Goal: Information Seeking & Learning: Learn about a topic

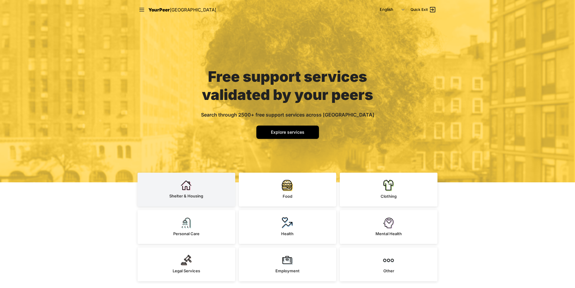
click at [206, 196] on link "Shelter & Housing" at bounding box center [186, 190] width 98 height 34
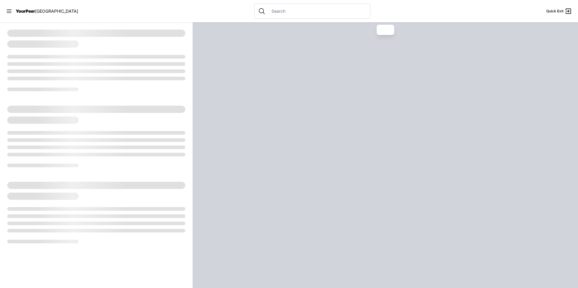
select select "recentlyUpdated"
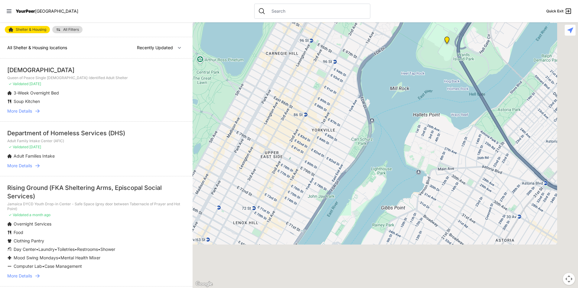
drag, startPoint x: 389, startPoint y: 199, endPoint x: 203, endPoint y: 49, distance: 239.4
click at [203, 50] on div at bounding box center [384, 155] width 385 height 266
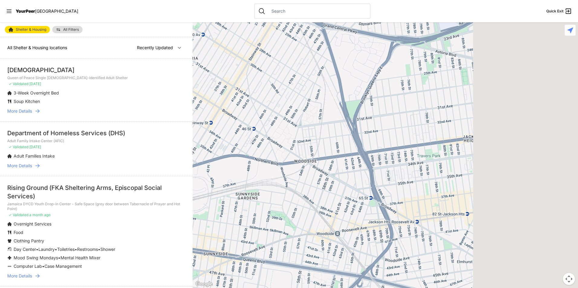
drag, startPoint x: 456, startPoint y: 221, endPoint x: 133, endPoint y: 35, distance: 372.6
click at [133, 35] on main "Shelter & Housing All Filters All Shelter & Housing locations Nearby Recently U…" at bounding box center [289, 155] width 578 height 266
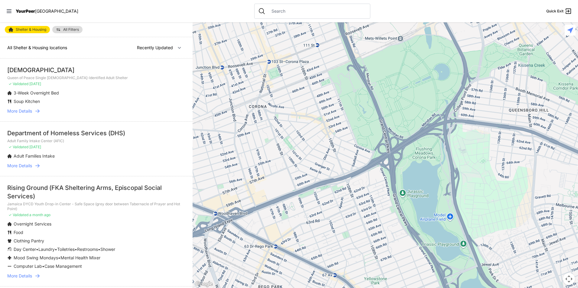
drag, startPoint x: 482, startPoint y: 174, endPoint x: 136, endPoint y: 52, distance: 366.8
click at [136, 52] on main "Shelter & Housing All Filters All Shelter & Housing locations Nearby Recently U…" at bounding box center [289, 155] width 578 height 266
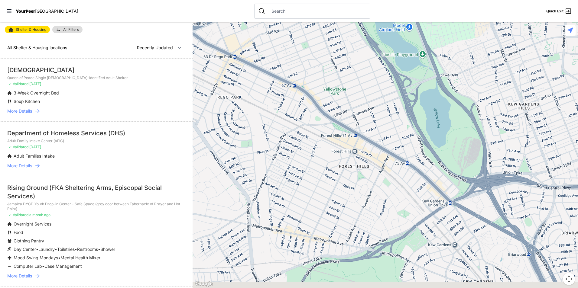
drag, startPoint x: 385, startPoint y: 247, endPoint x: 364, endPoint y: 60, distance: 187.4
click at [364, 60] on div at bounding box center [384, 155] width 385 height 266
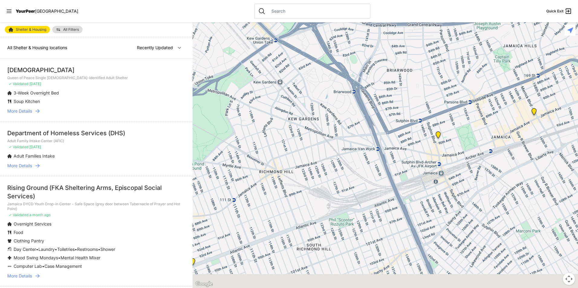
drag, startPoint x: 283, startPoint y: 121, endPoint x: 234, endPoint y: 40, distance: 94.6
click at [234, 40] on div at bounding box center [384, 155] width 385 height 266
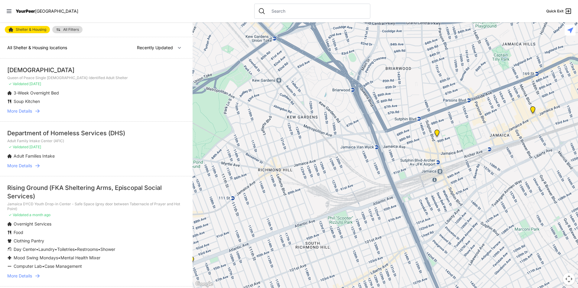
click at [437, 133] on img "Queens Housing Court, Clerk's Office" at bounding box center [437, 134] width 12 height 15
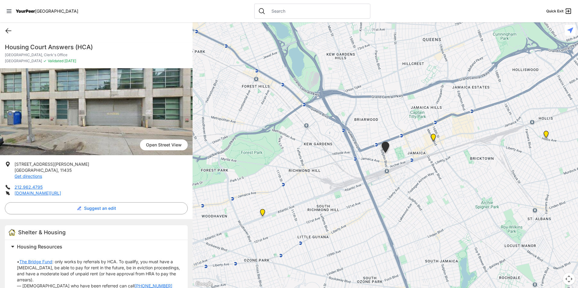
click at [8, 29] on icon at bounding box center [8, 30] width 7 height 7
select select "recentlyUpdated"
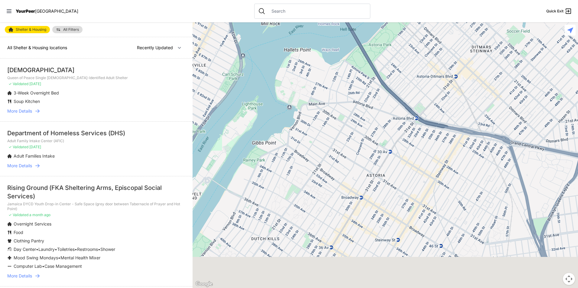
drag, startPoint x: 466, startPoint y: 220, endPoint x: 137, endPoint y: -10, distance: 401.1
click at [137, 0] on html "View map Close panel YourPeer [GEOGRAPHIC_DATA] Quick Exit Single Adult Familie…" at bounding box center [289, 144] width 578 height 288
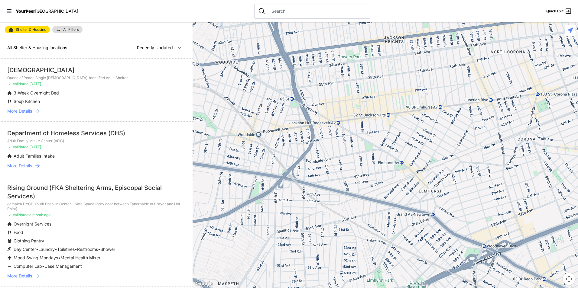
drag, startPoint x: 476, startPoint y: 182, endPoint x: 218, endPoint y: -17, distance: 326.4
click at [218, 0] on html "View map Close panel YourPeer [GEOGRAPHIC_DATA] Quick Exit Single Adult Familie…" at bounding box center [289, 144] width 578 height 288
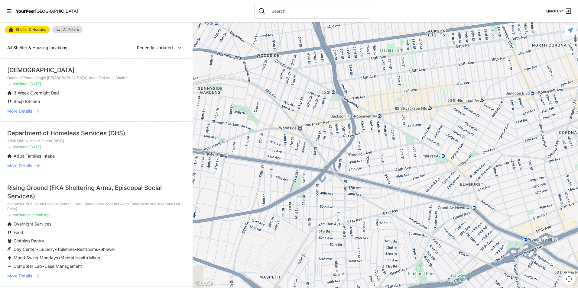
drag, startPoint x: 282, startPoint y: 104, endPoint x: 491, endPoint y: 92, distance: 210.1
click at [491, 92] on div at bounding box center [384, 155] width 385 height 266
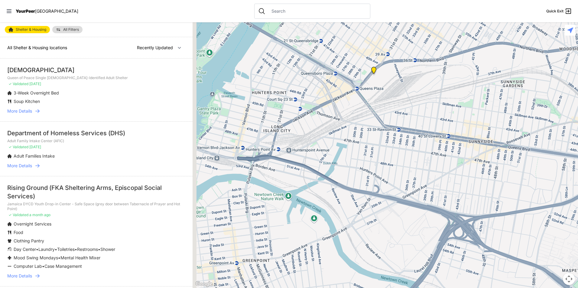
drag, startPoint x: 280, startPoint y: 121, endPoint x: 522, endPoint y: 108, distance: 242.7
click at [522, 108] on div at bounding box center [384, 155] width 385 height 266
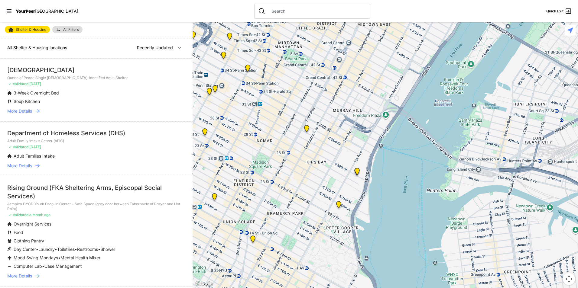
drag, startPoint x: 299, startPoint y: 124, endPoint x: 387, endPoint y: 146, distance: 90.1
click at [389, 143] on div at bounding box center [384, 155] width 385 height 266
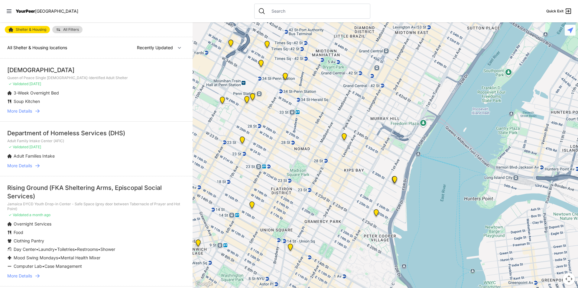
drag, startPoint x: 308, startPoint y: 153, endPoint x: 345, endPoint y: 161, distance: 37.8
click at [345, 161] on div at bounding box center [384, 155] width 385 height 266
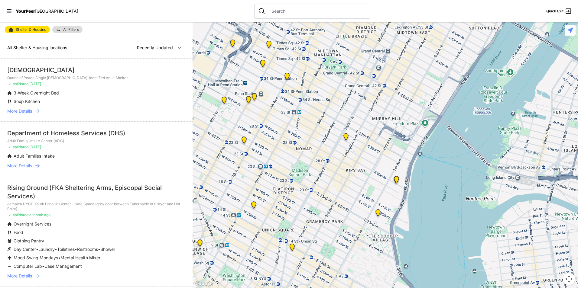
click at [396, 178] on img "30th Street Intake Center for Men" at bounding box center [396, 181] width 12 height 15
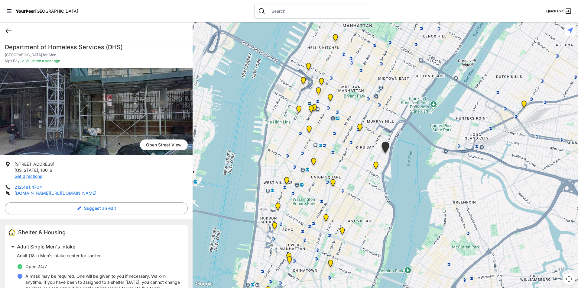
click at [5, 29] on icon at bounding box center [8, 30] width 7 height 7
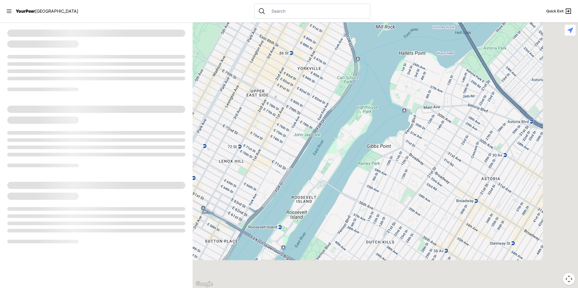
drag, startPoint x: 441, startPoint y: 189, endPoint x: 234, endPoint y: -22, distance: 295.3
click at [234, 0] on html "View map Close panel YourPeer [GEOGRAPHIC_DATA] Quick Exit Single Adult Familie…" at bounding box center [289, 144] width 578 height 288
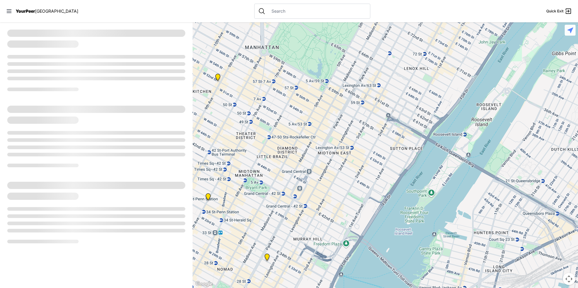
drag, startPoint x: 300, startPoint y: 191, endPoint x: 509, endPoint y: 98, distance: 227.9
click at [509, 98] on div at bounding box center [384, 155] width 385 height 266
select select "recentlyUpdated"
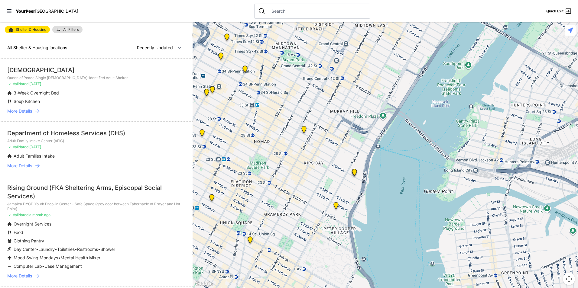
drag, startPoint x: 365, startPoint y: 203, endPoint x: 401, endPoint y: 74, distance: 133.7
click at [401, 74] on div at bounding box center [384, 155] width 385 height 266
